Goal: Information Seeking & Learning: Find specific fact

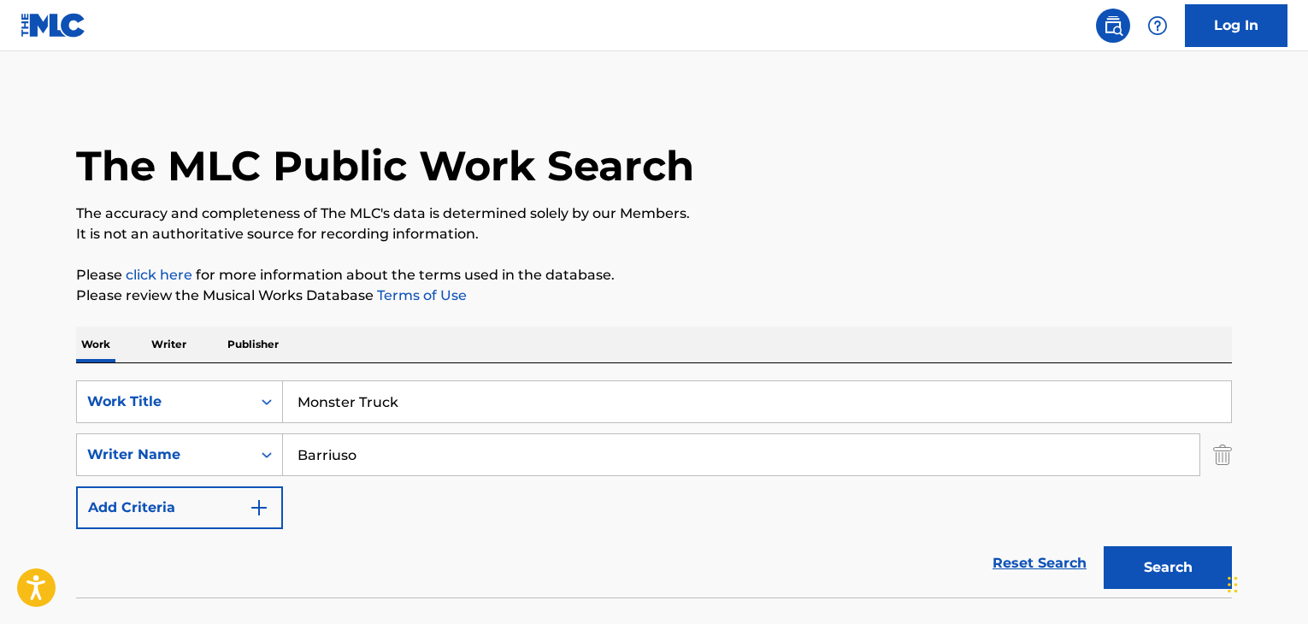
scroll to position [118, 0]
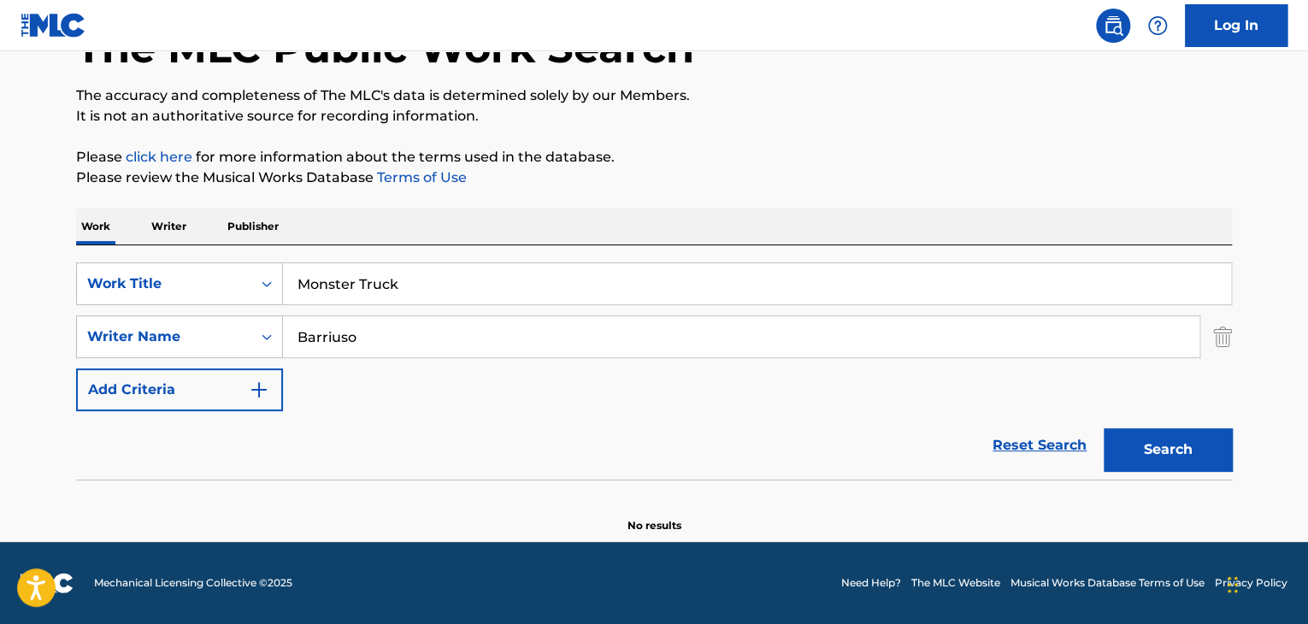
click at [414, 333] on input "Barriuso" at bounding box center [741, 336] width 916 height 41
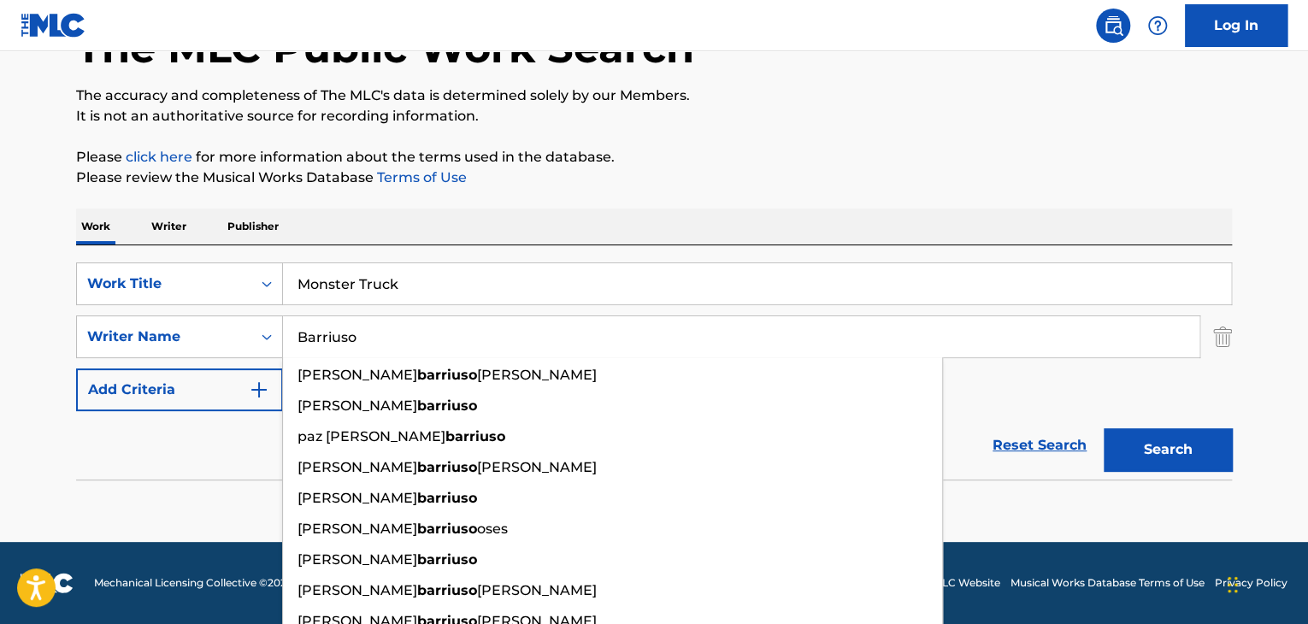
drag, startPoint x: 0, startPoint y: 0, endPoint x: 414, endPoint y: 333, distance: 531.2
click at [414, 333] on input "Barriuso" at bounding box center [741, 336] width 916 height 41
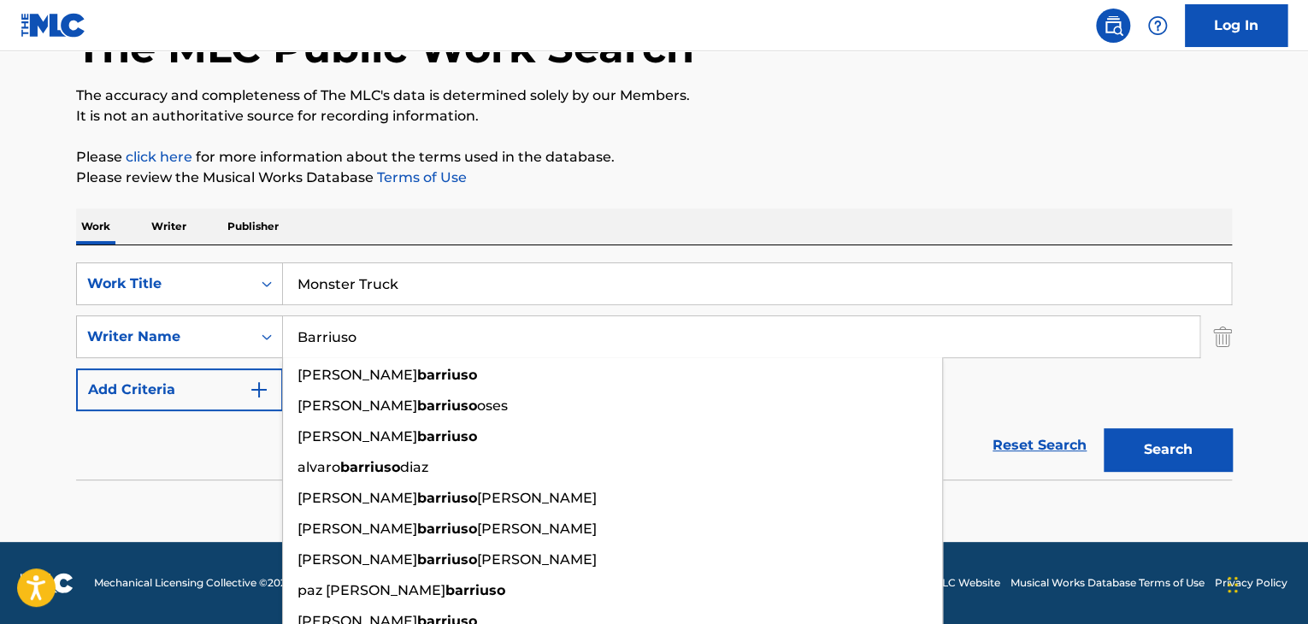
paste input "[PERSON_NAME]"
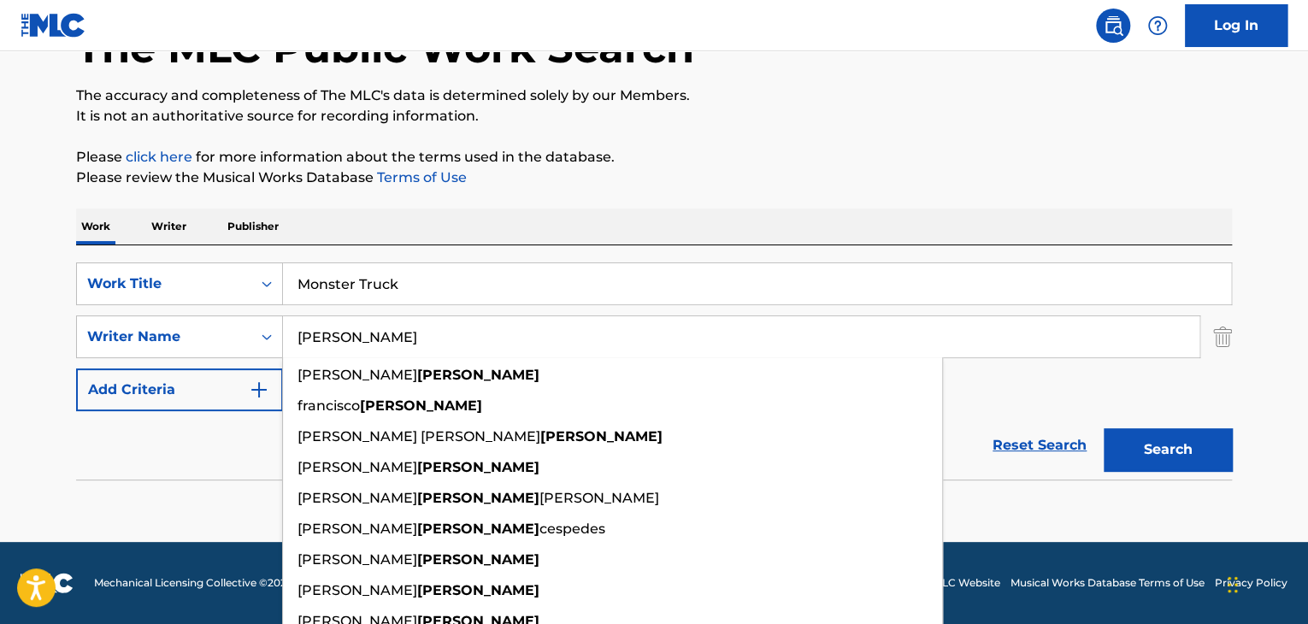
type input "[PERSON_NAME]"
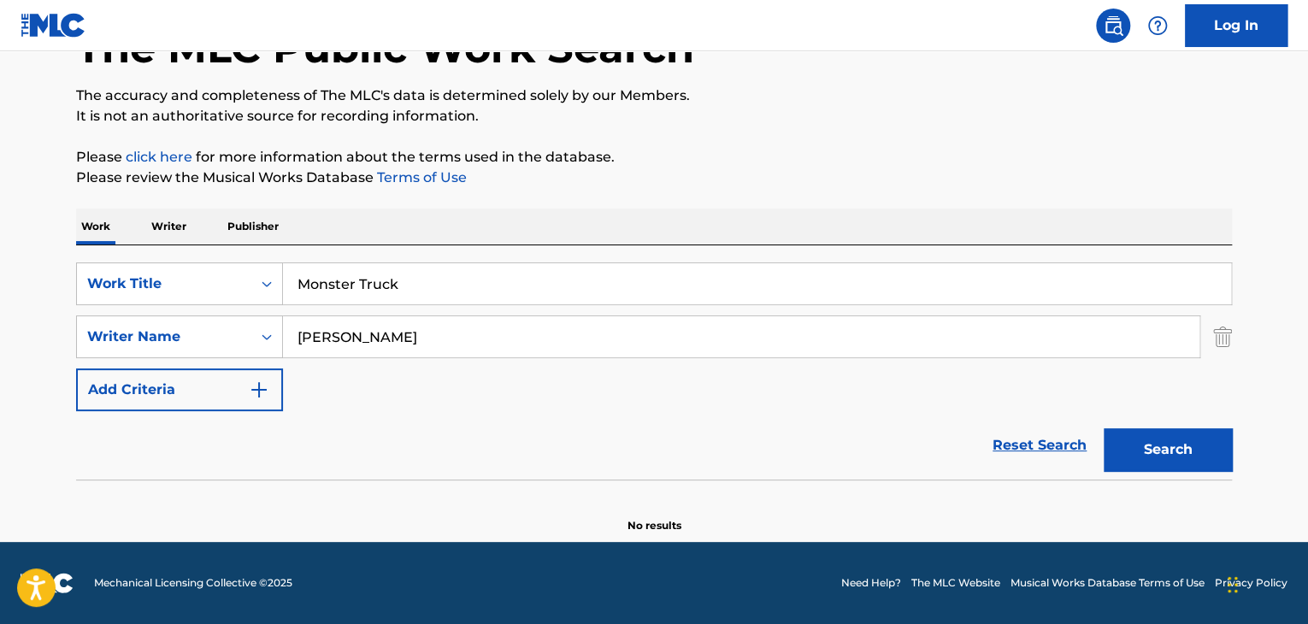
click at [441, 298] on input "Monster Truck" at bounding box center [757, 283] width 948 height 41
paste input "Ropopocho"
type input "Ropopocho"
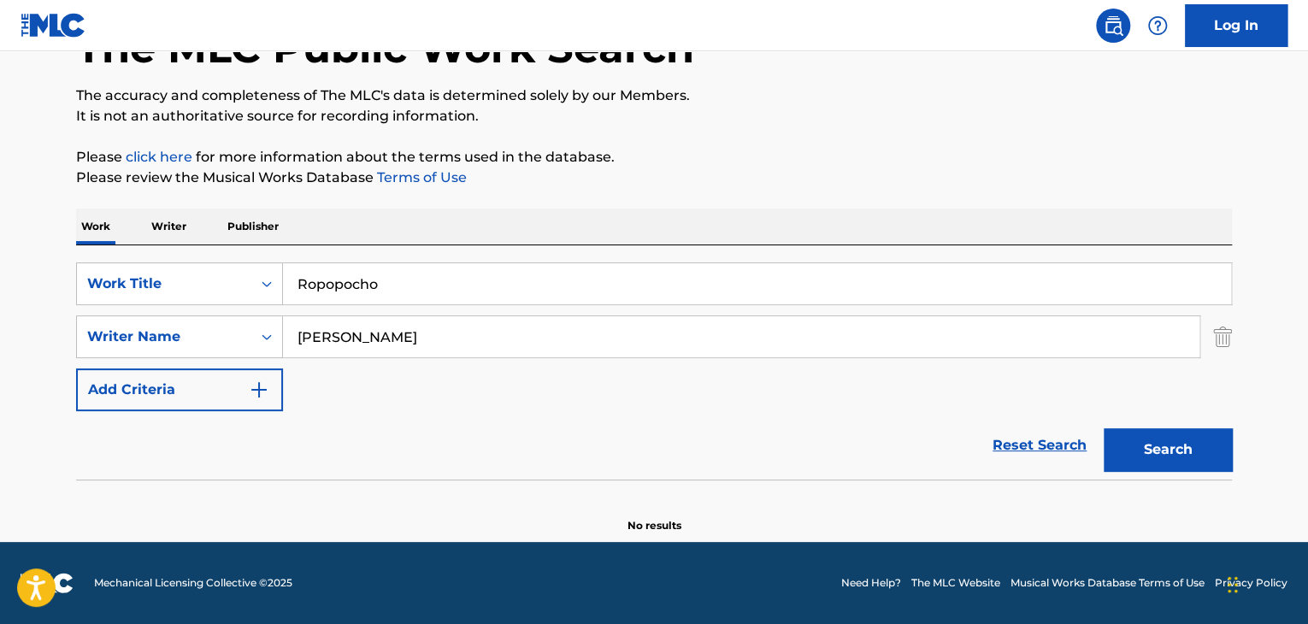
drag, startPoint x: 1169, startPoint y: 437, endPoint x: 1118, endPoint y: 433, distance: 51.4
click at [1170, 437] on button "Search" at bounding box center [1167, 449] width 128 height 43
